Goal: Transaction & Acquisition: Subscribe to service/newsletter

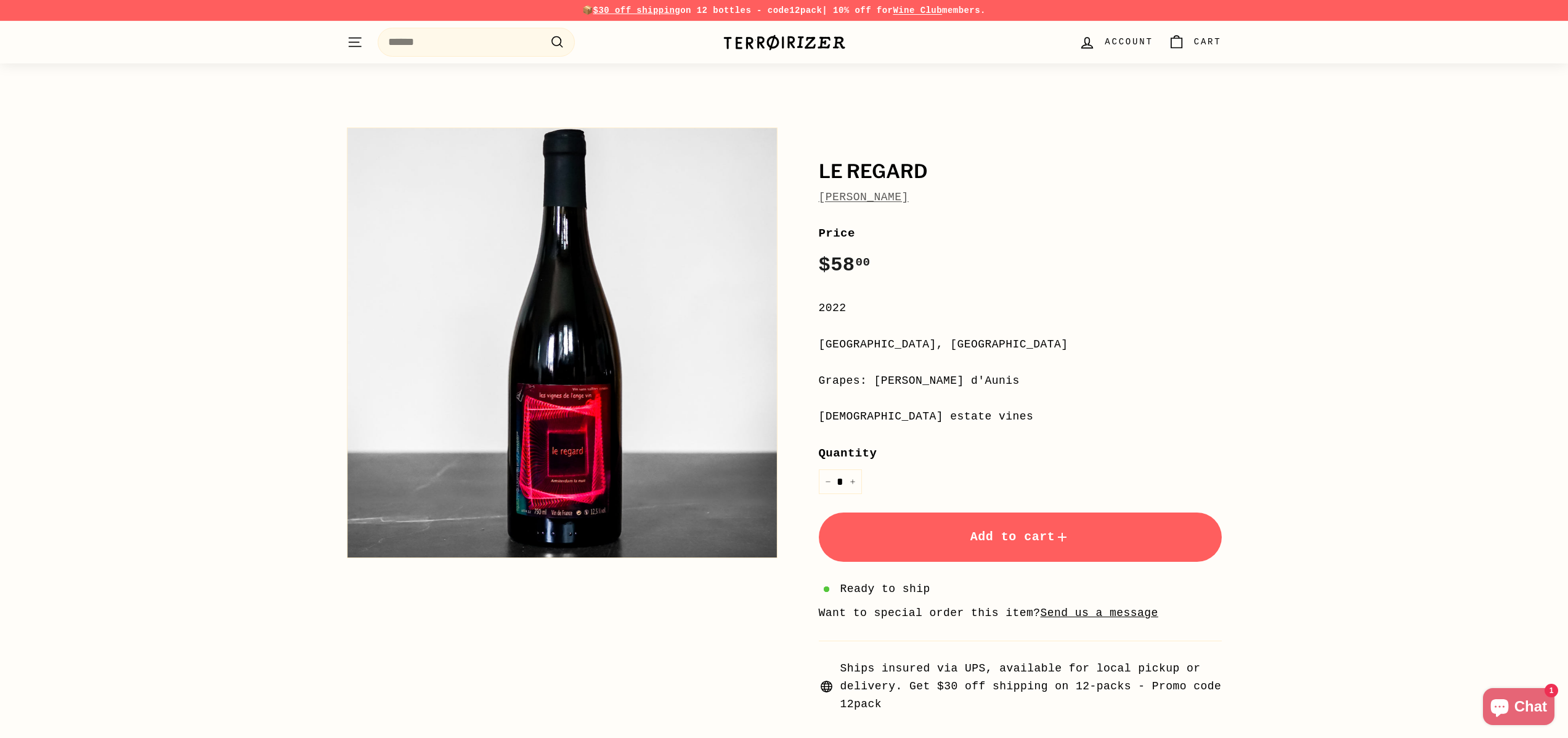
scroll to position [56, 0]
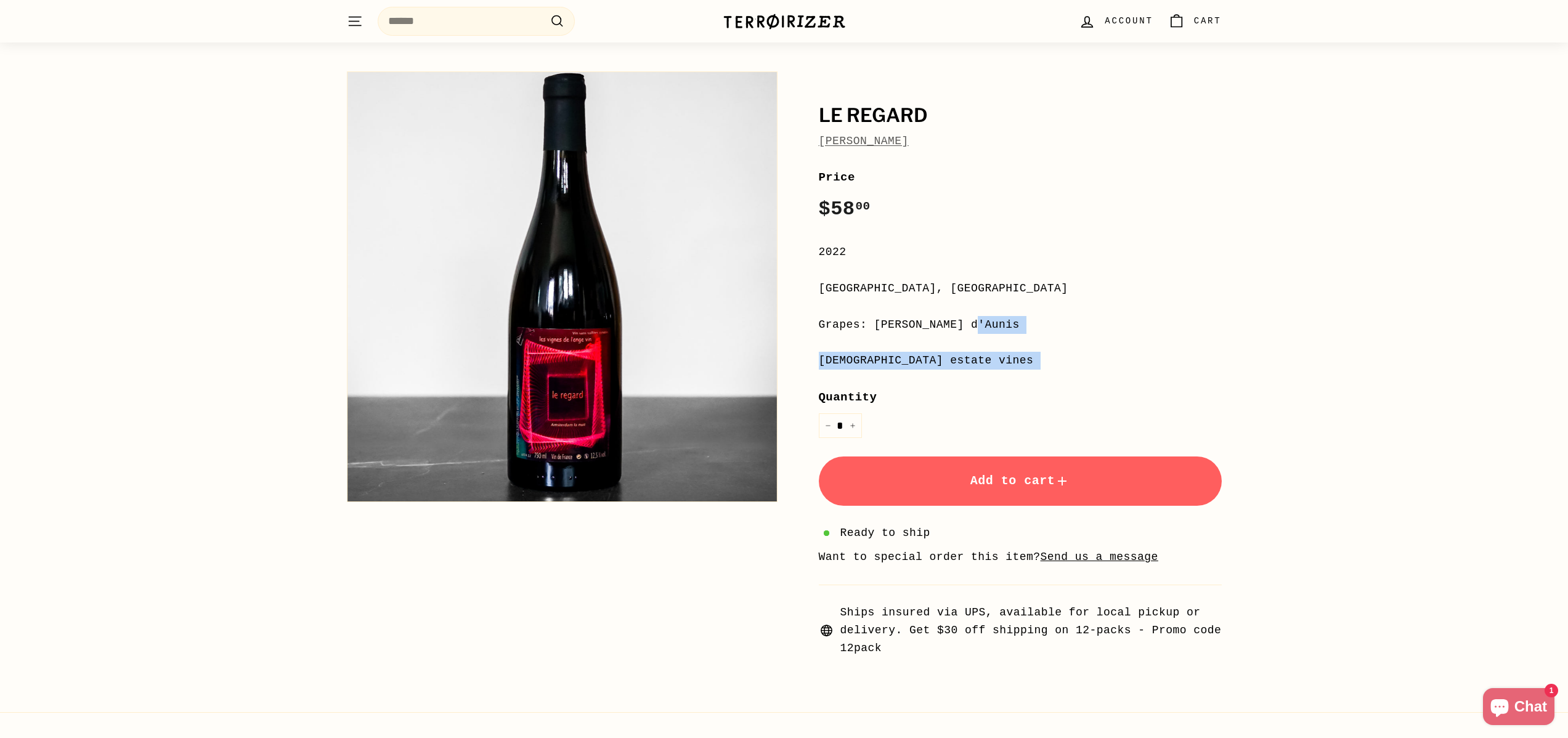
drag, startPoint x: 819, startPoint y: 323, endPoint x: 1010, endPoint y: 375, distance: 198.0
click at [1010, 375] on div "**********" at bounding box center [1020, 412] width 403 height 488
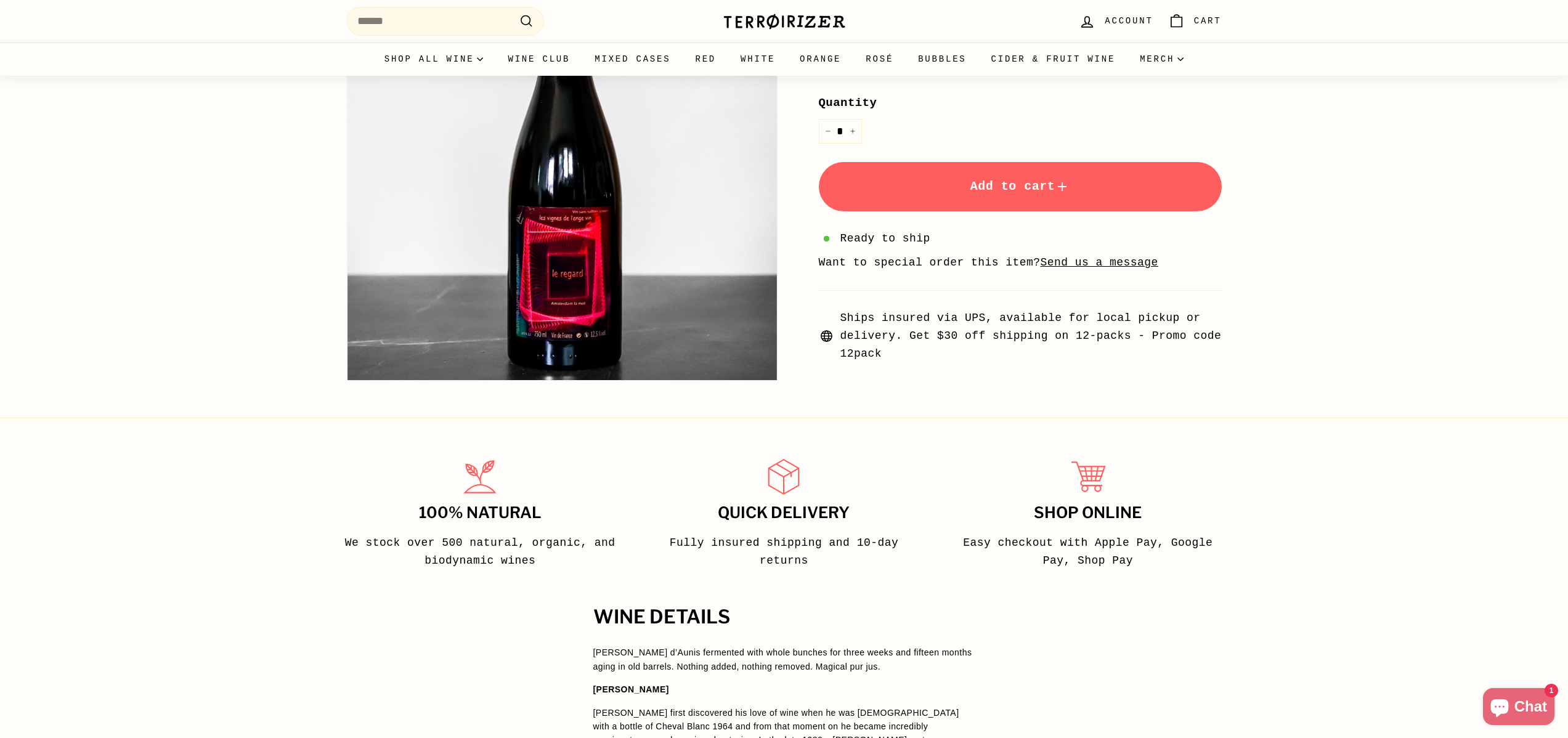
scroll to position [0, 0]
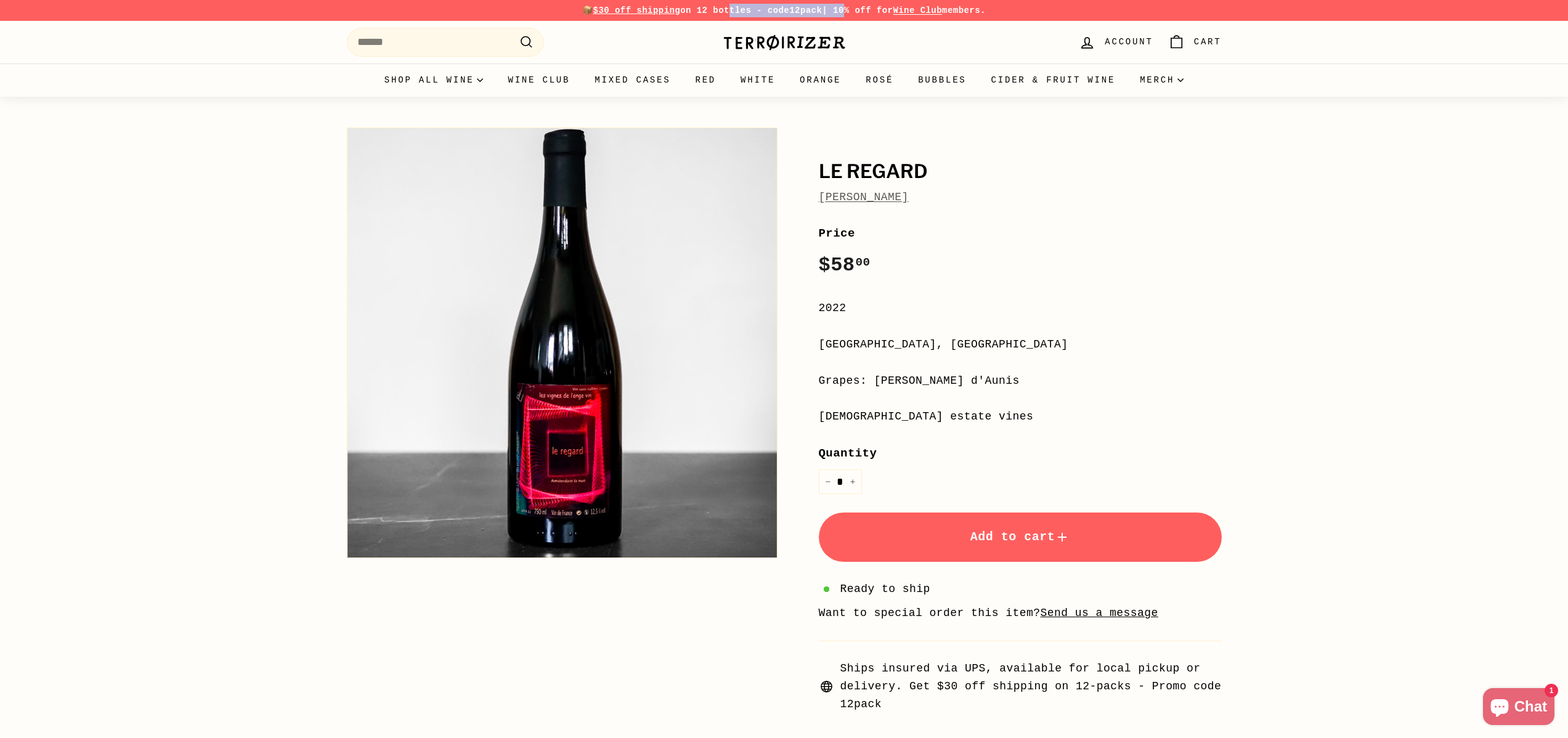
drag, startPoint x: 717, startPoint y: 9, endPoint x: 843, endPoint y: 5, distance: 126.1
click at [843, 5] on p "📦 $30 off shipping on 12 bottles - code 12pack | 10% off for Wine Club members." at bounding box center [784, 10] width 875 height 13
click at [1475, 325] on div "Le Regard [PERSON_NAME] Le Regard [PERSON_NAME] Price Regular price $58 00 $58.…" at bounding box center [784, 414] width 1568 height 635
drag, startPoint x: 683, startPoint y: 13, endPoint x: 798, endPoint y: 14, distance: 115.0
click at [798, 14] on p "📦 $30 off shipping on 12 bottles - code 12pack | 10% off for Wine Club members." at bounding box center [784, 10] width 875 height 13
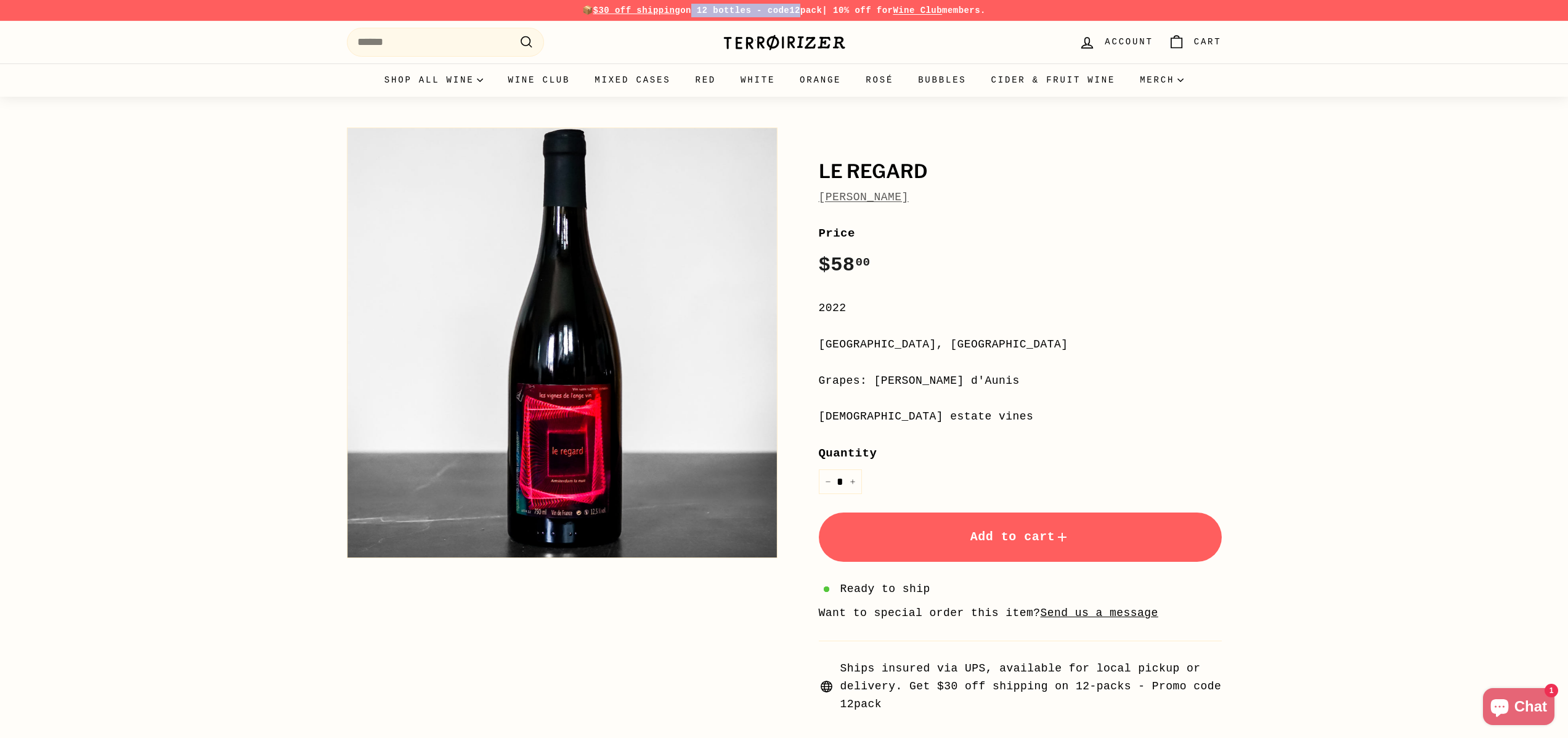
click at [798, 14] on strong "12pack" at bounding box center [806, 10] width 33 height 10
click at [922, 13] on link "Wine Club" at bounding box center [917, 10] width 49 height 10
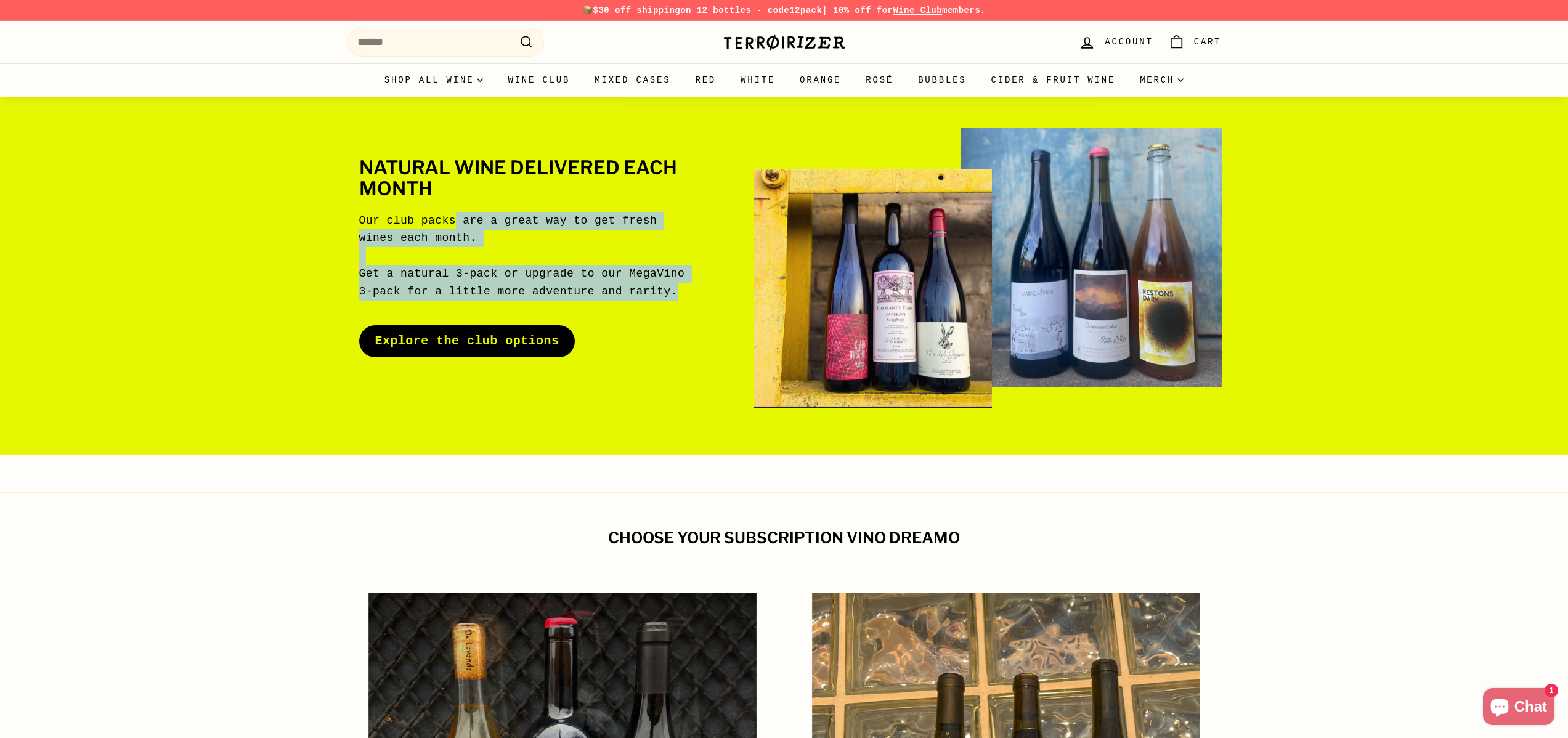
drag, startPoint x: 454, startPoint y: 218, endPoint x: 667, endPoint y: 308, distance: 231.2
click at [667, 308] on div "Our club packs are a great way to get fresh wines each month. Get a natural 3-p…" at bounding box center [523, 264] width 327 height 104
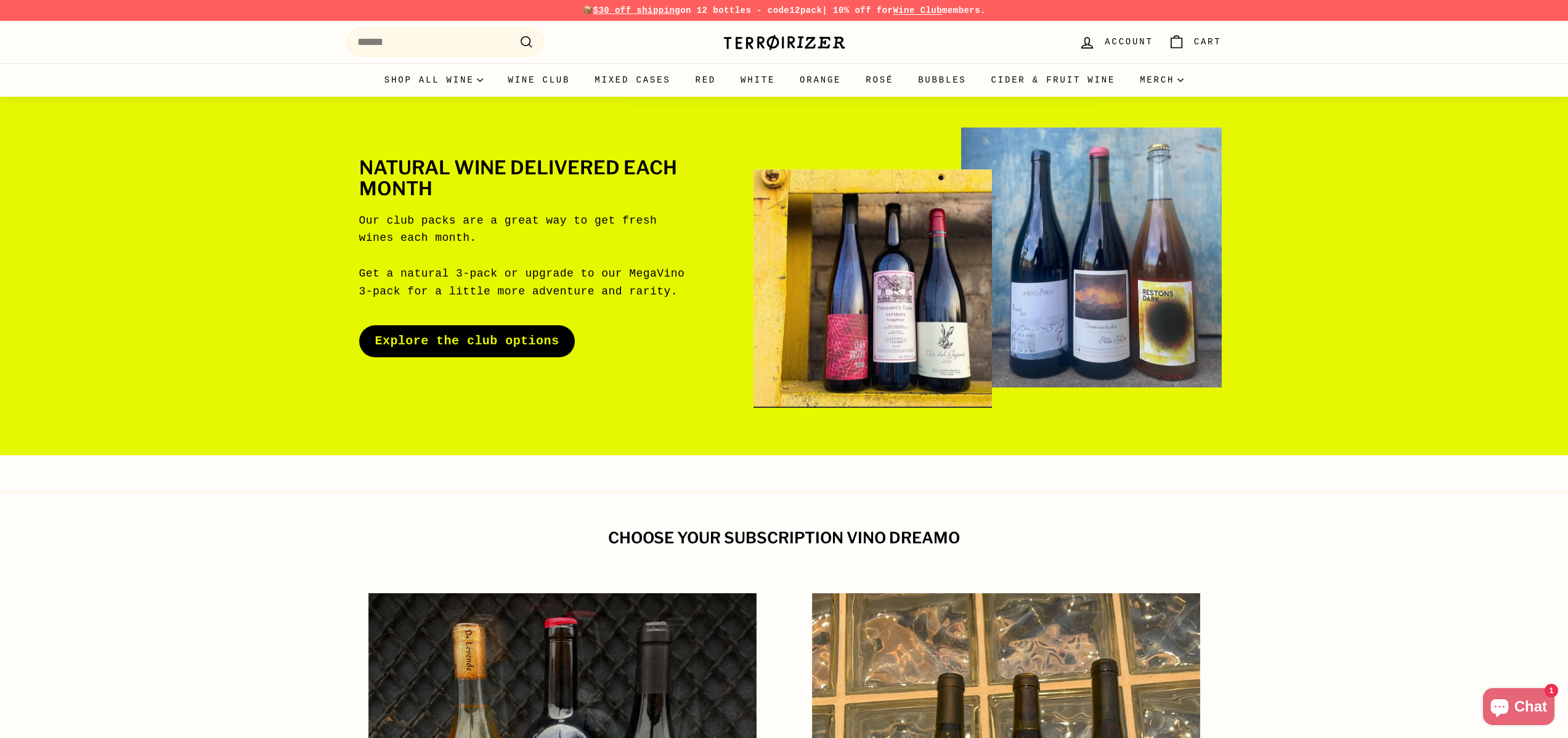
click at [509, 346] on link "Explore the club options" at bounding box center [467, 341] width 216 height 32
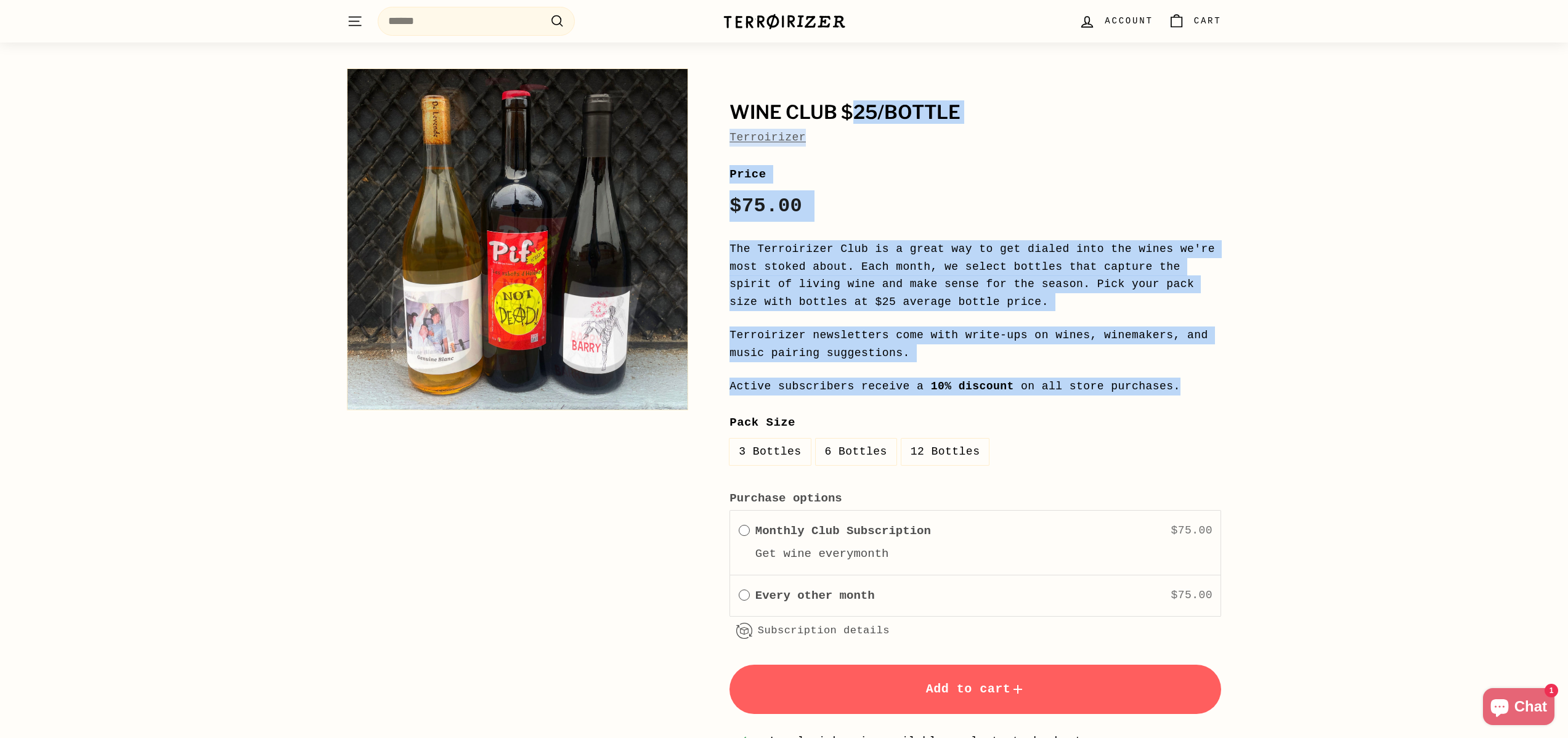
drag, startPoint x: 850, startPoint y: 108, endPoint x: 1344, endPoint y: 388, distance: 567.8
click at [1344, 388] on div "Wine Club $25/bottle Terroirizer Wine Club $25/bottle Terroirizer Price Regular…" at bounding box center [784, 424] width 1568 height 771
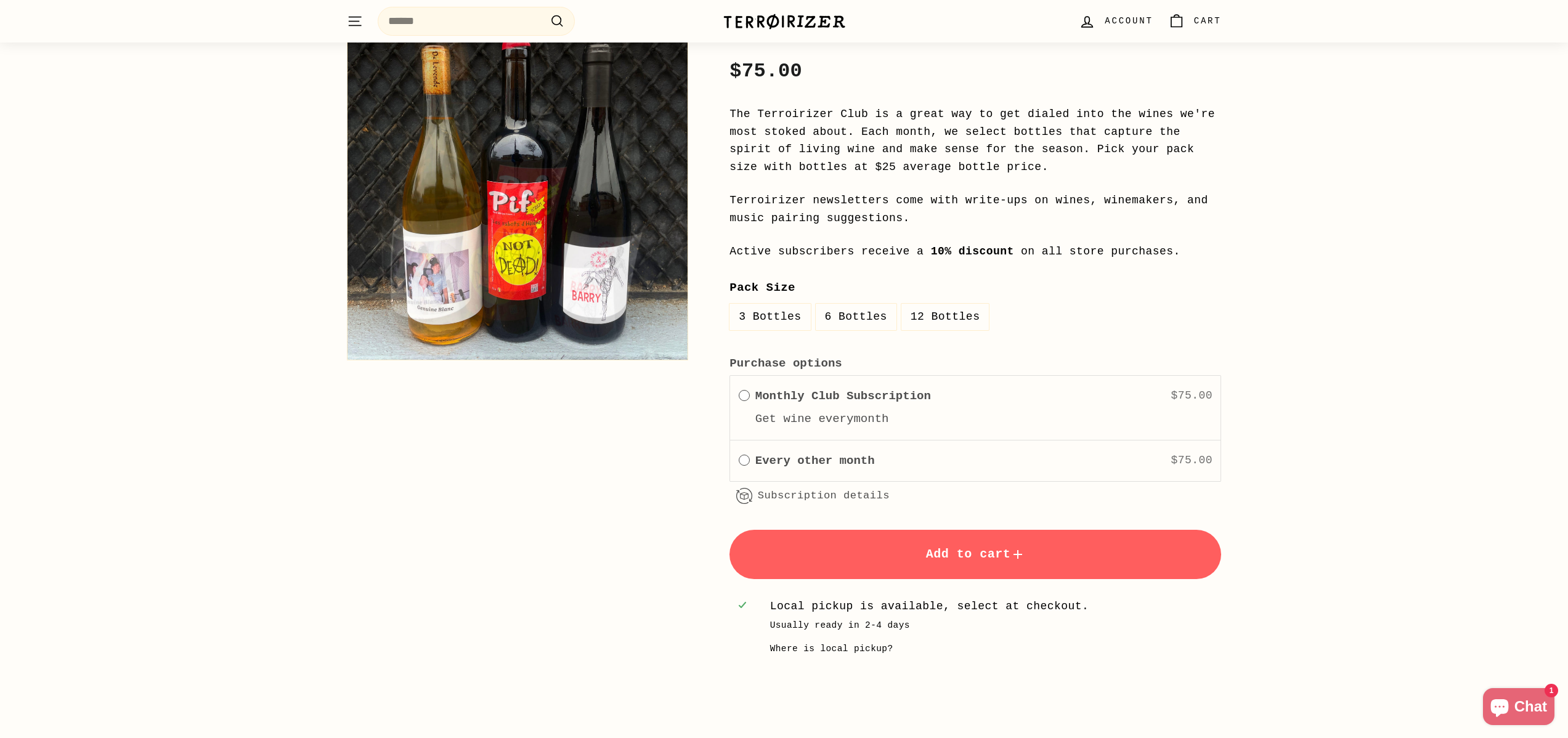
scroll to position [1046, 0]
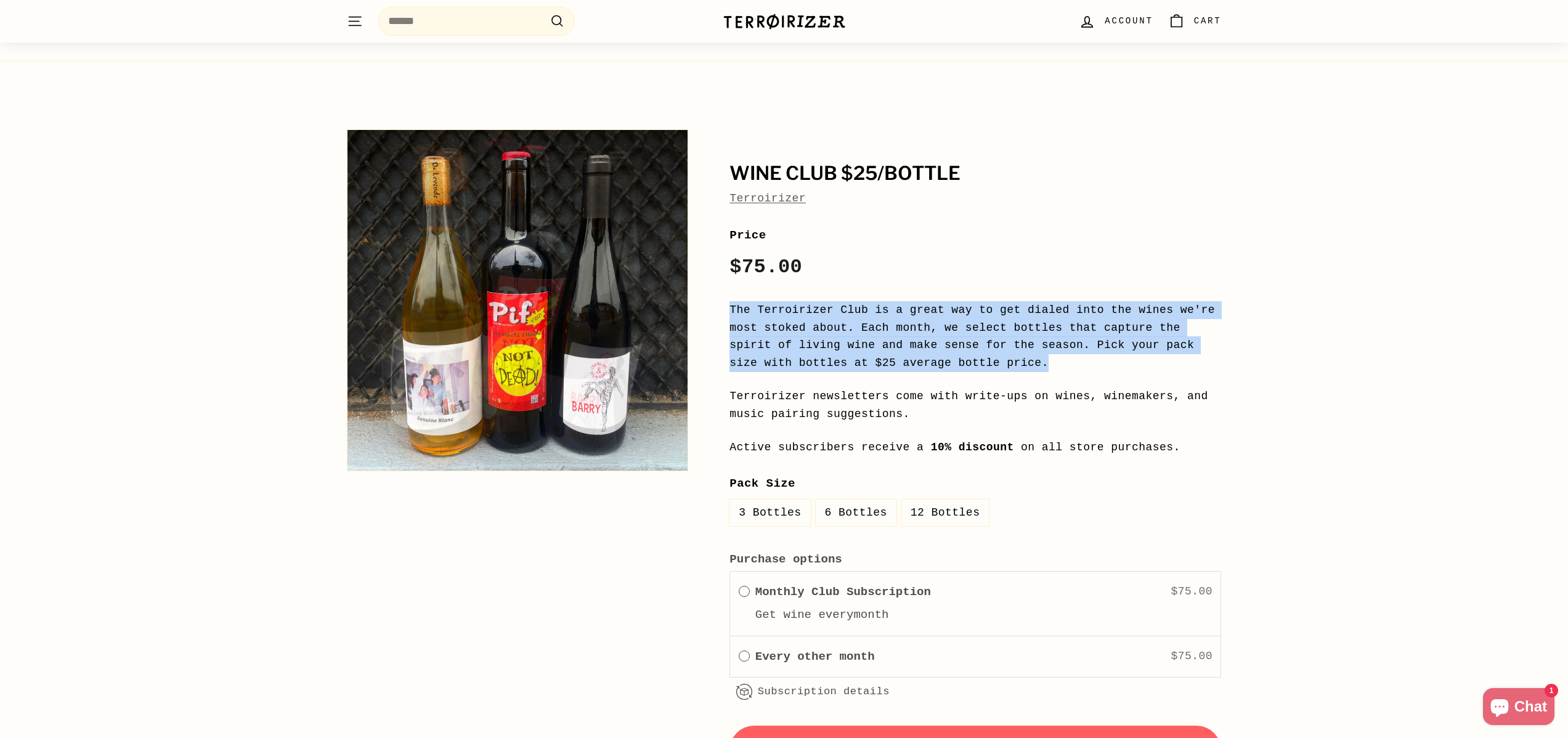
drag, startPoint x: 956, startPoint y: 297, endPoint x: 1133, endPoint y: 363, distance: 188.9
click at [1133, 363] on div "**********" at bounding box center [975, 539] width 491 height 626
click at [1133, 363] on p "The Terroirizer Club is a great way to get dialed into the wines we're most sto…" at bounding box center [975, 336] width 491 height 71
drag, startPoint x: 1164, startPoint y: 377, endPoint x: 728, endPoint y: 301, distance: 442.6
click at [728, 301] on div "**********" at bounding box center [961, 488] width 520 height 728
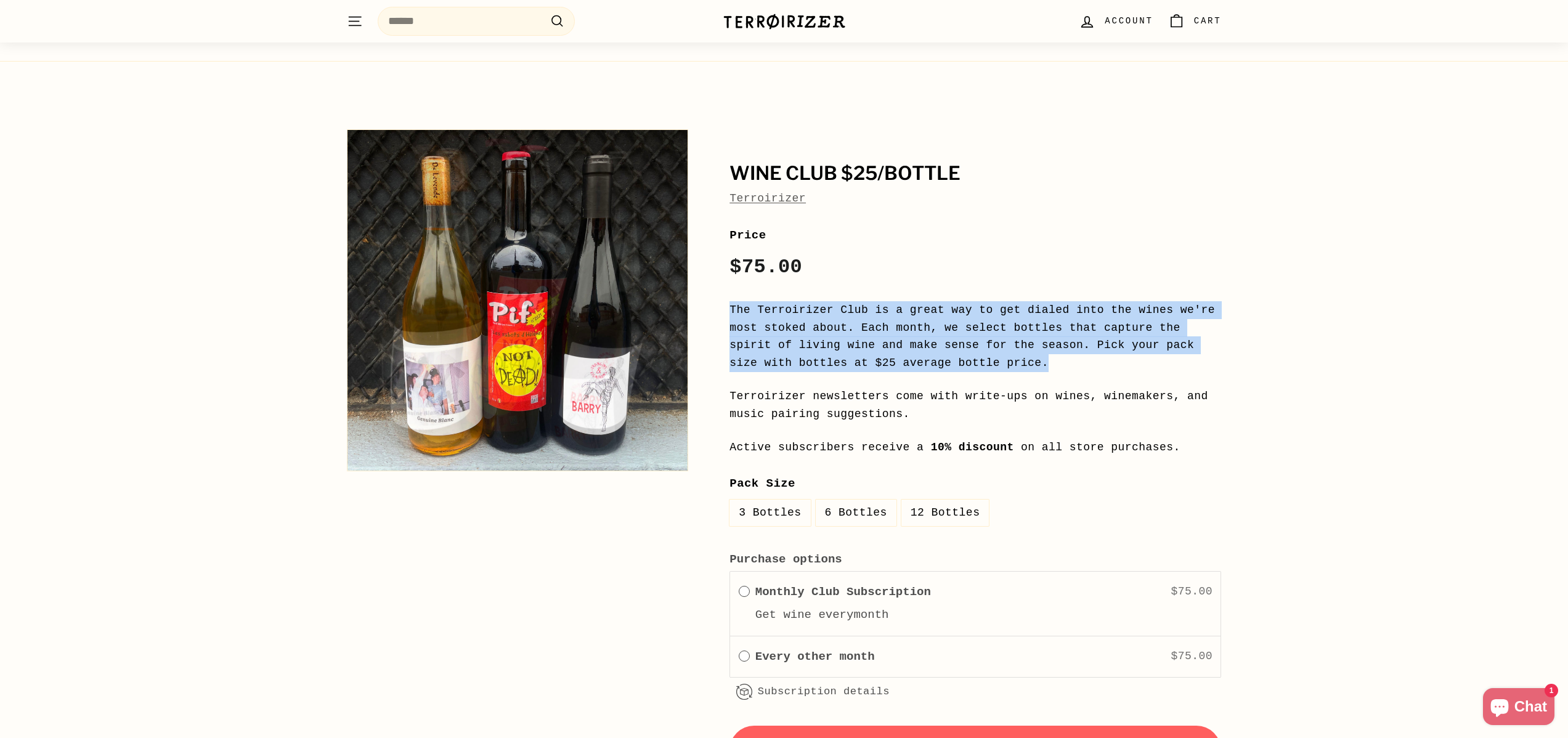
click at [728, 301] on div "**********" at bounding box center [961, 488] width 520 height 728
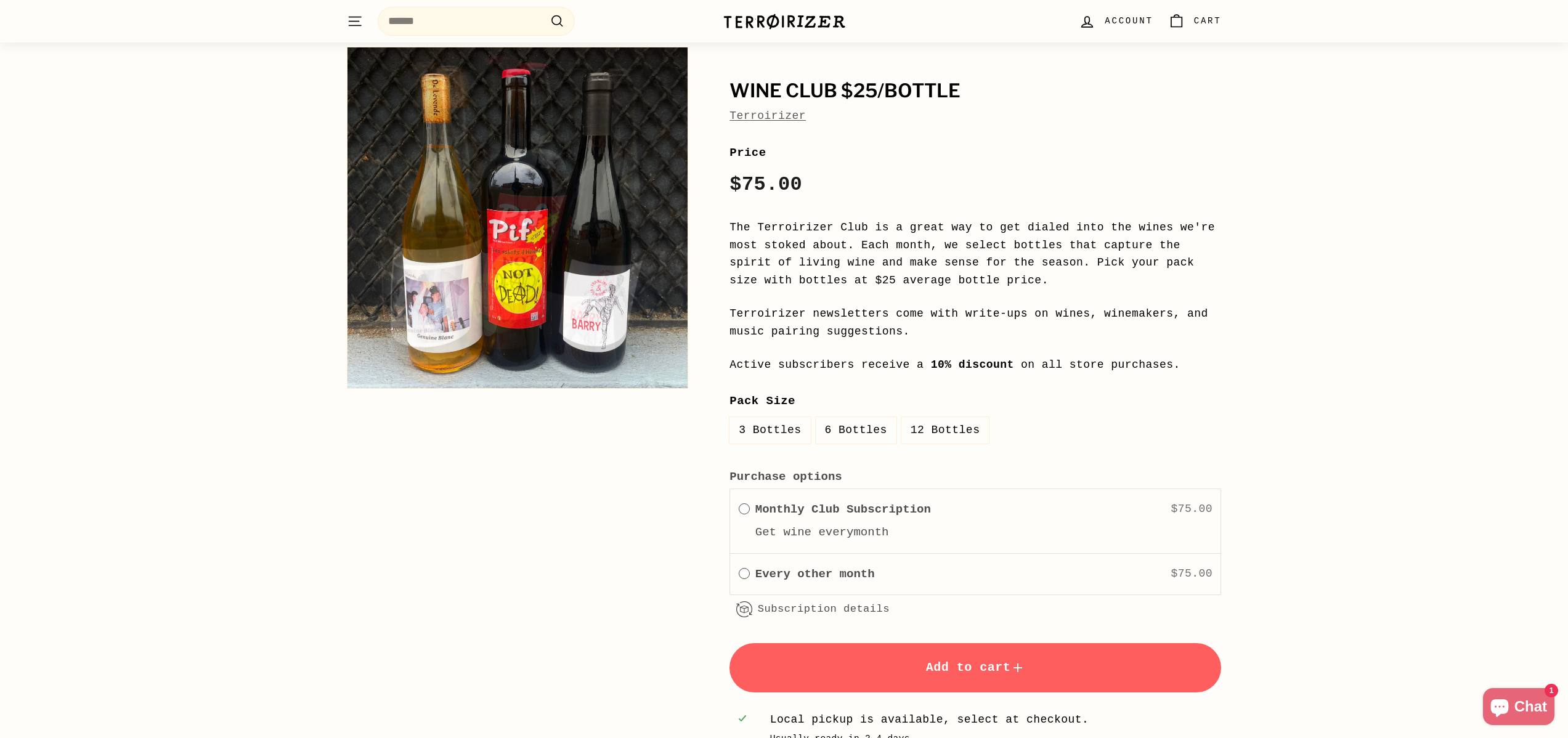
scroll to position [1139, 0]
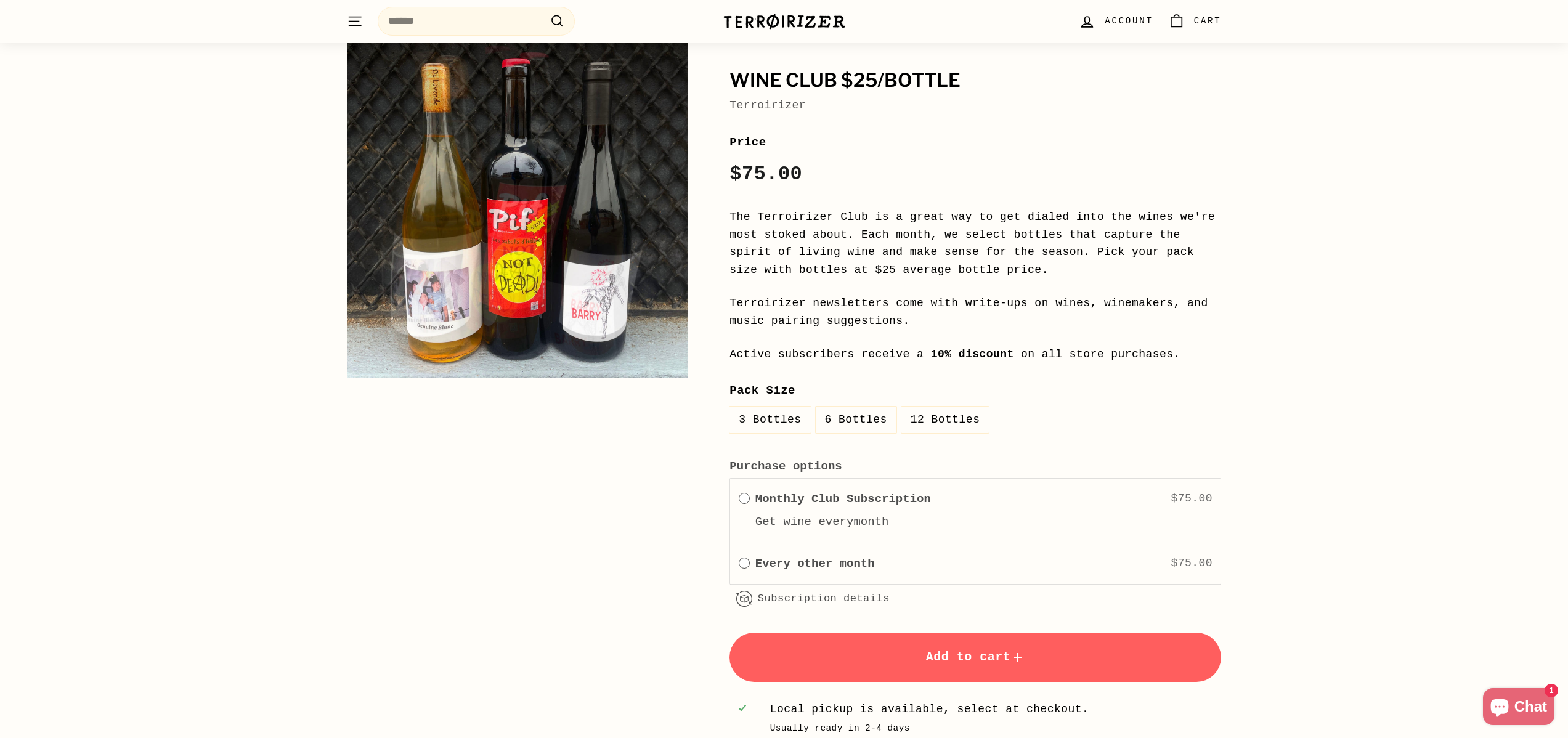
click at [857, 421] on label "6 Bottles" at bounding box center [856, 420] width 81 height 27
click at [937, 423] on label "12 Bottles" at bounding box center [945, 420] width 88 height 27
click at [779, 425] on label "3 Bottles" at bounding box center [770, 420] width 81 height 27
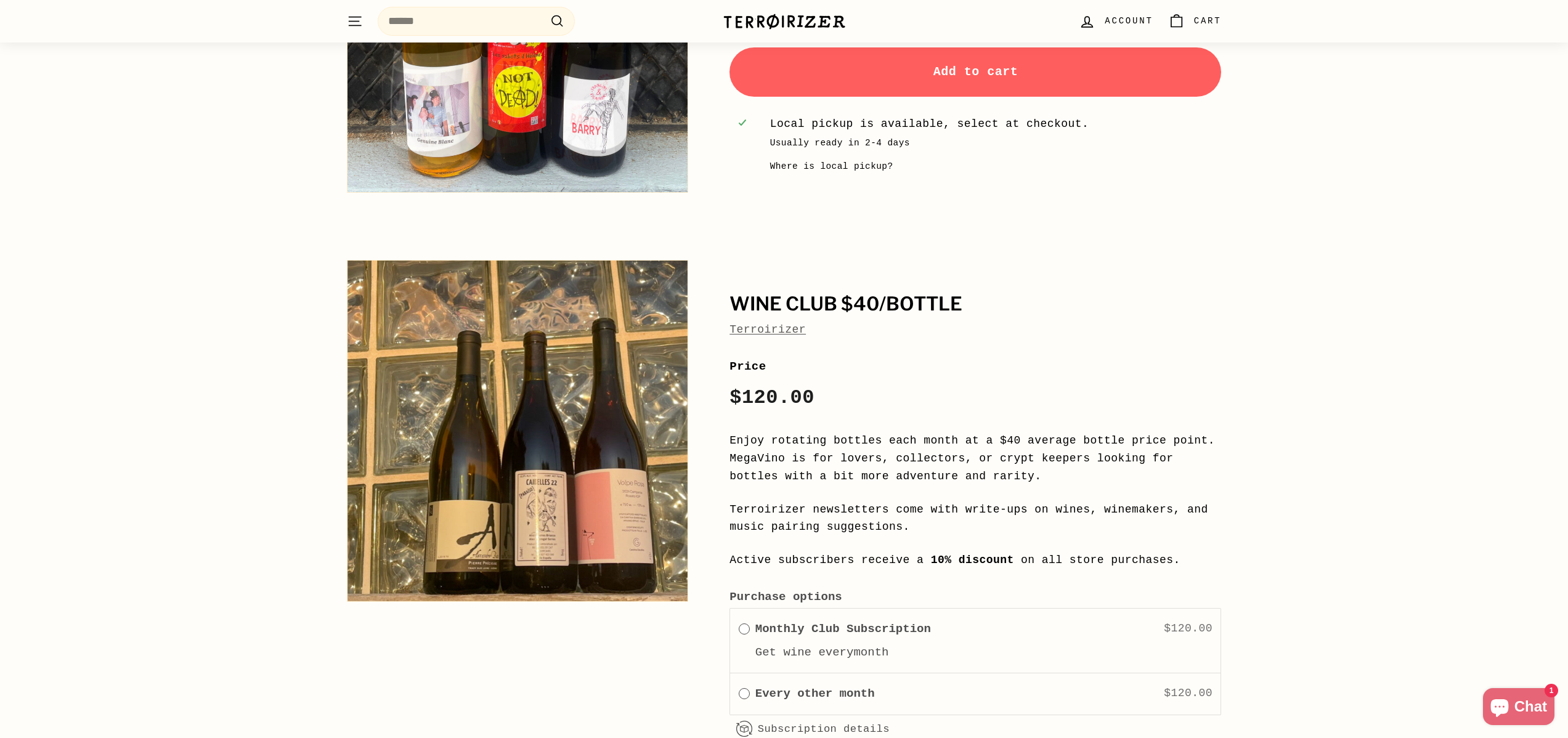
scroll to position [1727, 0]
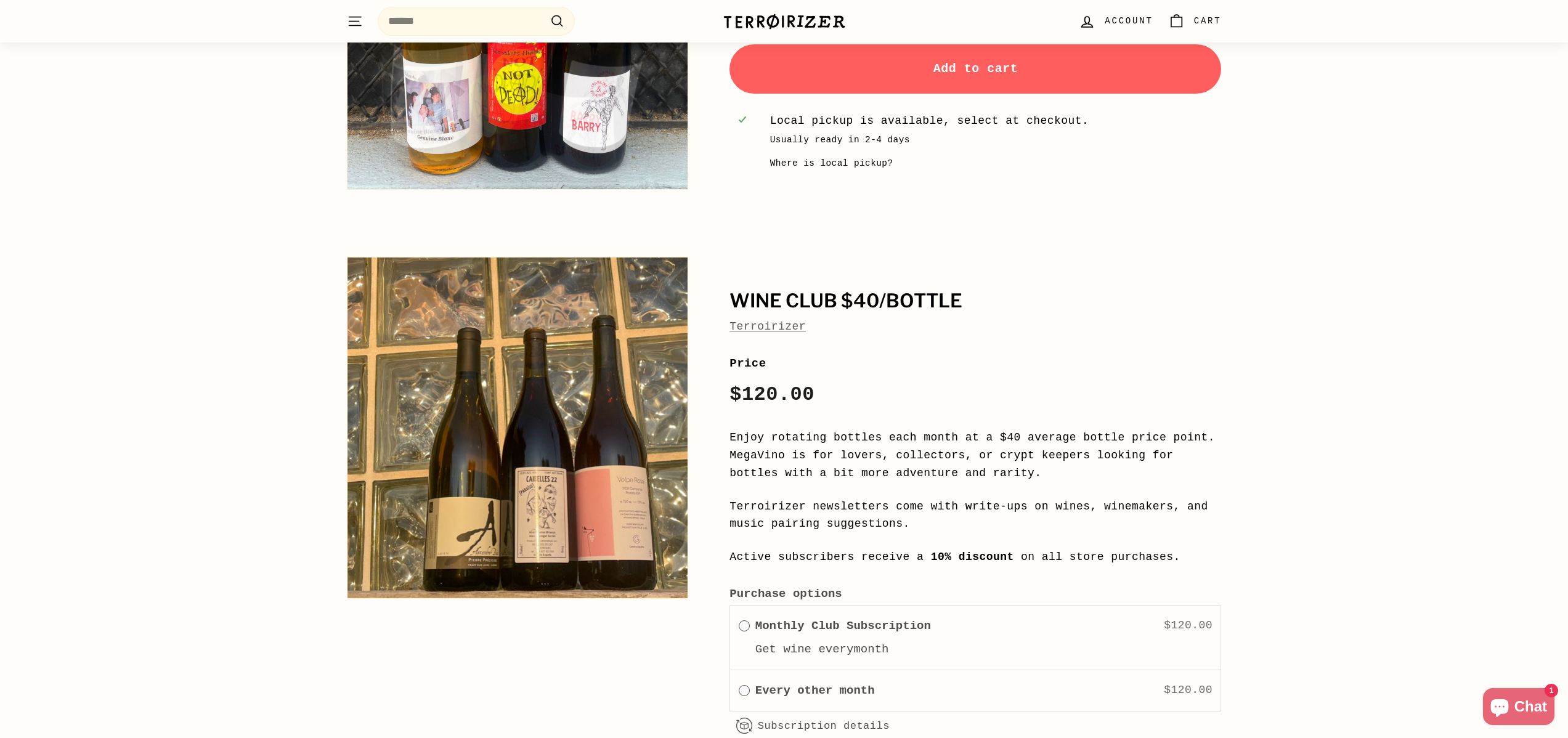
drag, startPoint x: 722, startPoint y: 430, endPoint x: 1091, endPoint y: 469, distance: 371.1
click at [1091, 469] on div "**********" at bounding box center [961, 568] width 520 height 635
click at [1091, 469] on p "Enjoy rotating bottles each month at a $40 average bottle price point. MegaVino…" at bounding box center [975, 455] width 491 height 53
drag, startPoint x: 1134, startPoint y: 480, endPoint x: 734, endPoint y: 430, distance: 403.1
click at [734, 430] on p "Enjoy rotating bottles each month at a $40 average bottle price point. MegaVino…" at bounding box center [975, 455] width 491 height 53
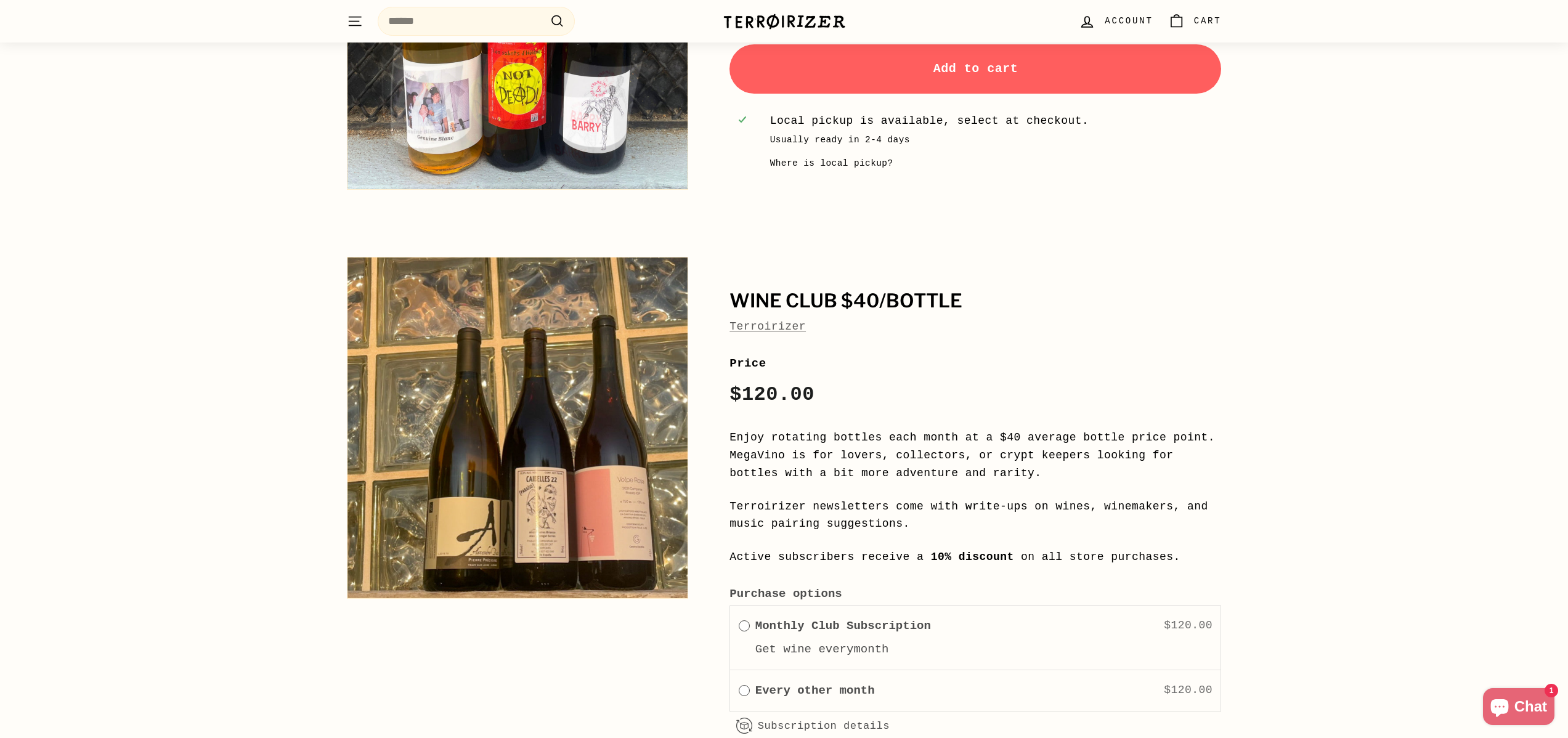
click at [734, 430] on p "Enjoy rotating bottles each month at a $40 average bottle price point. MegaVino…" at bounding box center [975, 455] width 491 height 53
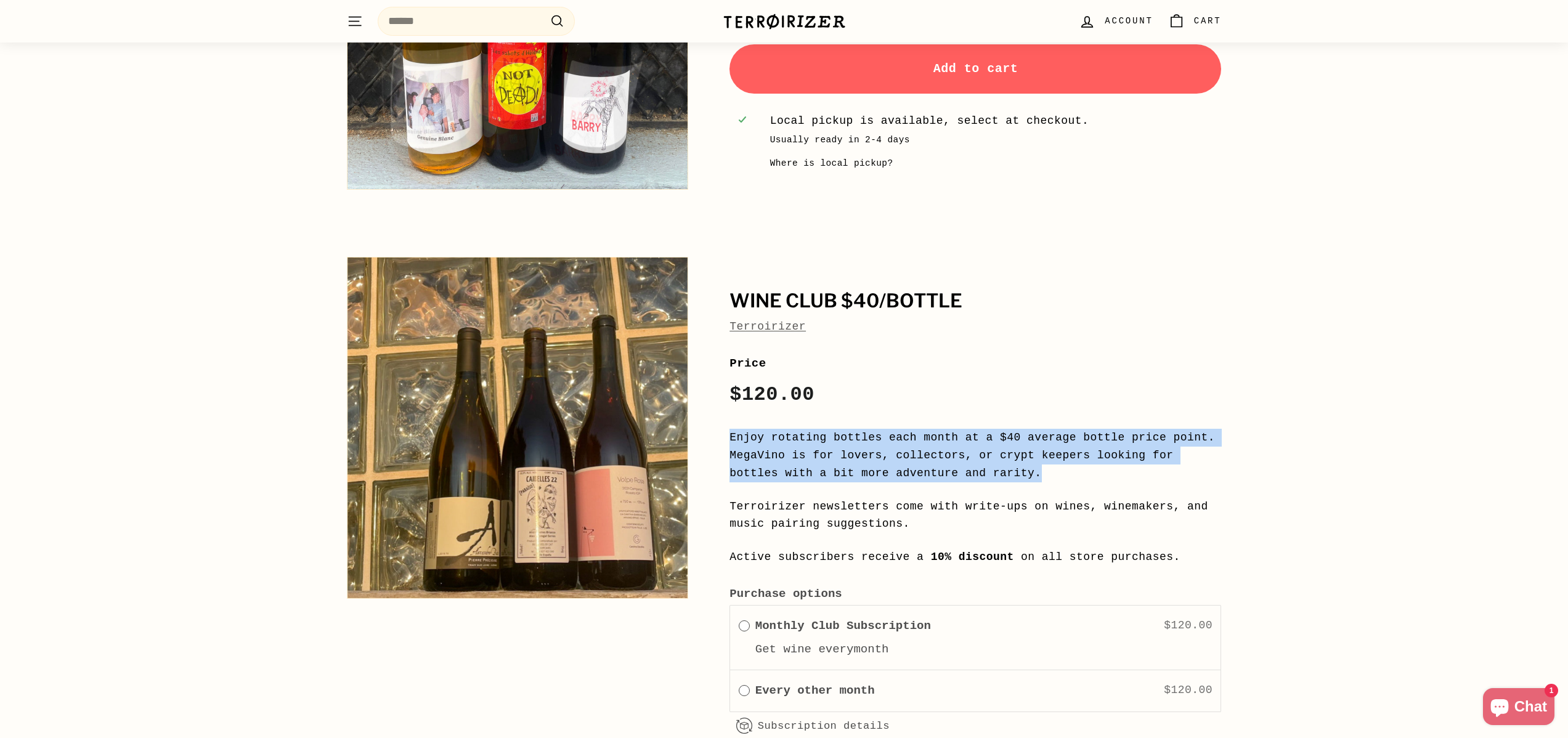
drag, startPoint x: 718, startPoint y: 427, endPoint x: 1057, endPoint y: 484, distance: 343.8
click at [1057, 484] on div "**********" at bounding box center [961, 568] width 520 height 635
click at [1057, 484] on div "Enjoy rotating bottles each month at a $40 average bottle price point. MegaVino…" at bounding box center [975, 497] width 491 height 137
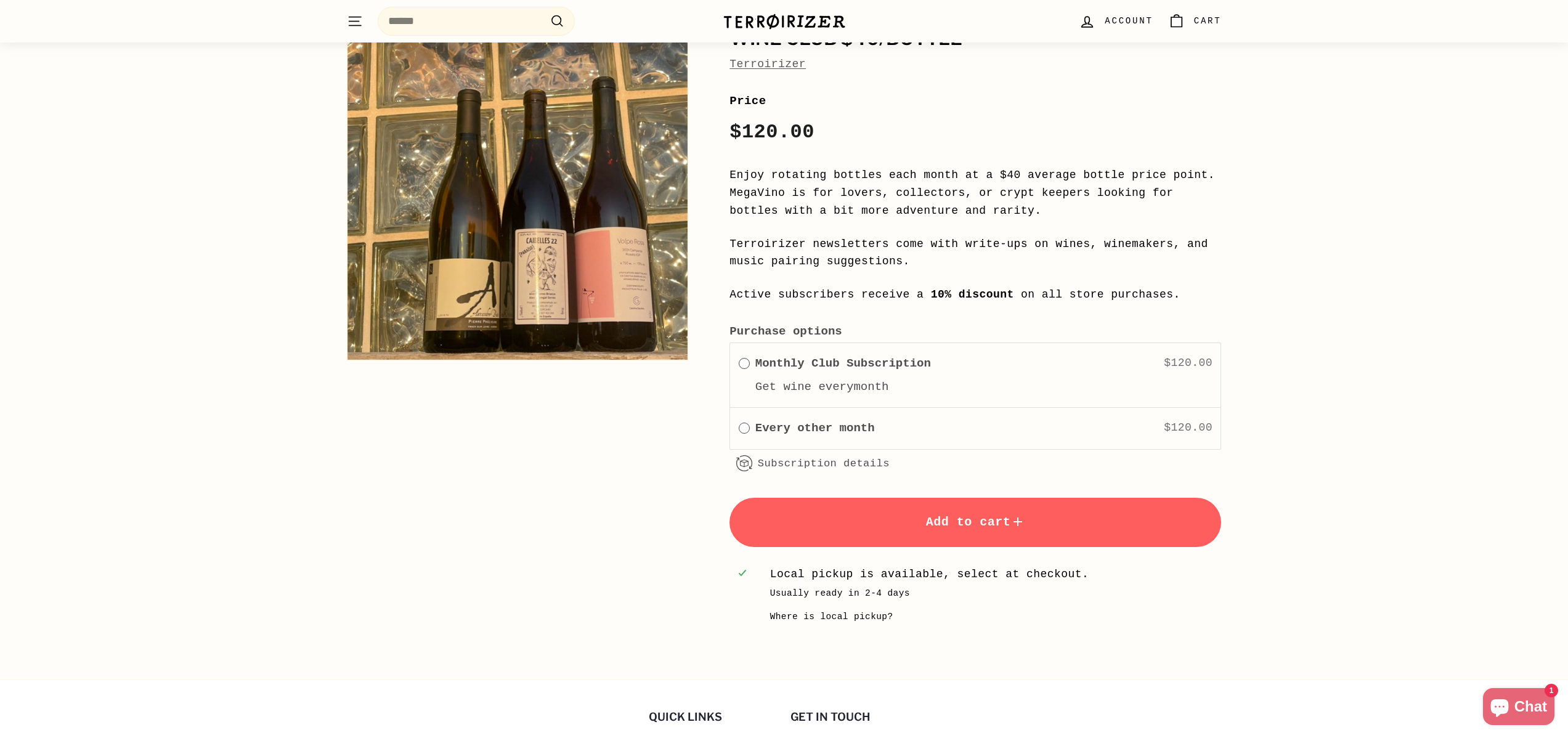
scroll to position [2236, 0]
